Goal: Task Accomplishment & Management: Manage account settings

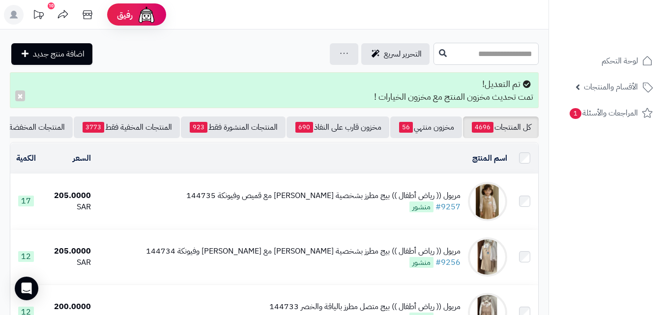
click at [490, 48] on input "text" at bounding box center [485, 54] width 105 height 22
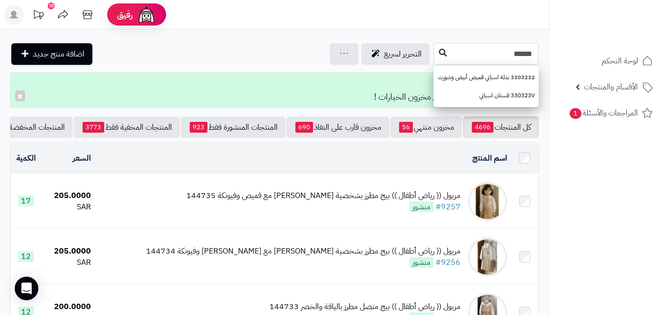
type input "******"
click at [435, 45] on button at bounding box center [442, 53] width 15 height 19
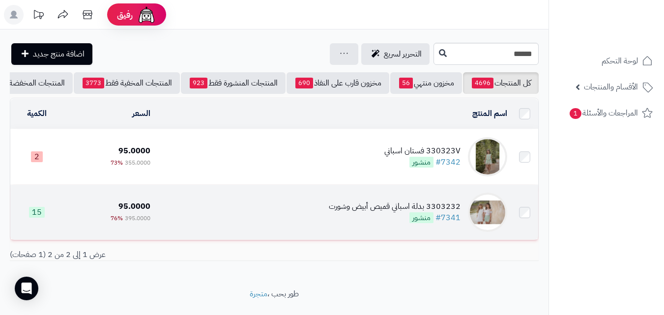
click at [245, 234] on td "3303232 بدلة اسباني قميص أبيض وشورت #7341 منشور" at bounding box center [332, 212] width 357 height 55
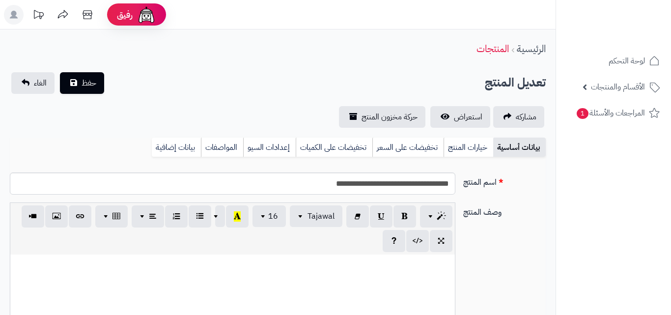
type input "******"
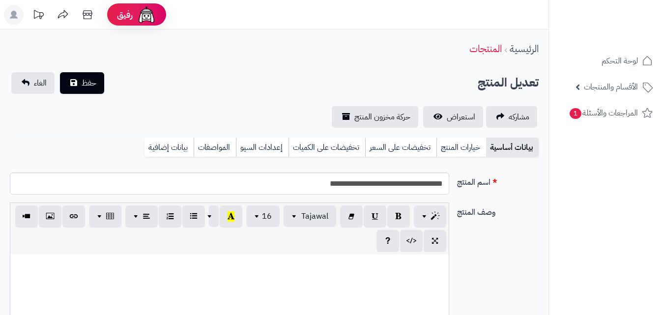
scroll to position [155, 0]
click at [443, 160] on div "بيانات أساسية خيارات المنتج تخفيضات على السعر تخفيضات على الكميات إعدادات السيو…" at bounding box center [274, 151] width 529 height 27
click at [446, 153] on link "خيارات المنتج" at bounding box center [461, 148] width 50 height 20
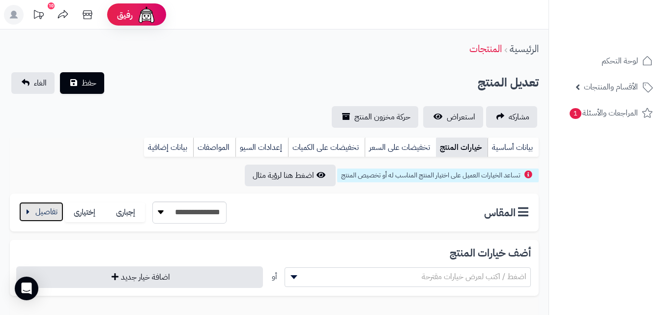
click at [35, 220] on button "button" at bounding box center [41, 212] width 44 height 20
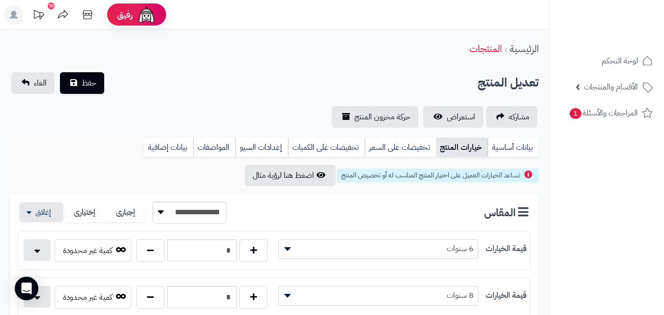
click at [134, 240] on div "*" at bounding box center [202, 250] width 137 height 23
click at [147, 240] on button "button" at bounding box center [150, 250] width 29 height 23
type input "*"
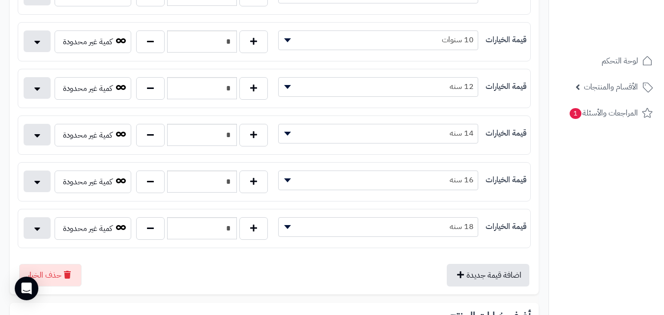
scroll to position [0, 0]
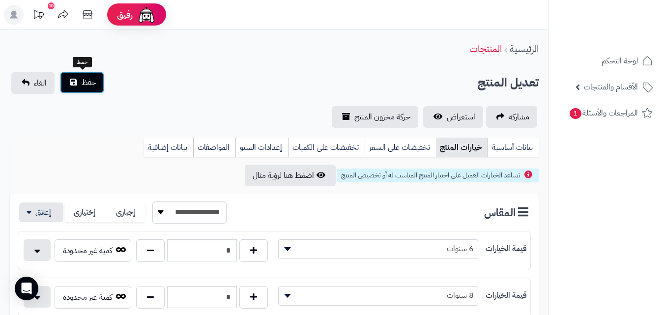
click at [85, 88] on button "حفظ" at bounding box center [82, 83] width 44 height 22
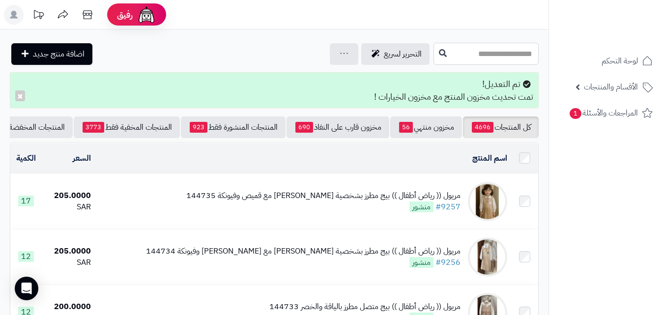
click at [491, 48] on input "text" at bounding box center [485, 54] width 105 height 22
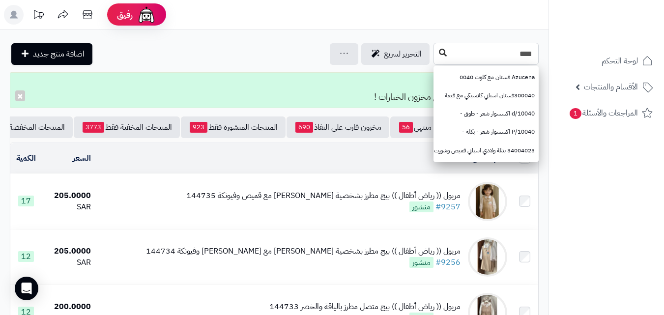
type input "****"
click at [439, 50] on icon at bounding box center [443, 53] width 8 height 8
